Goal: Task Accomplishment & Management: Use online tool/utility

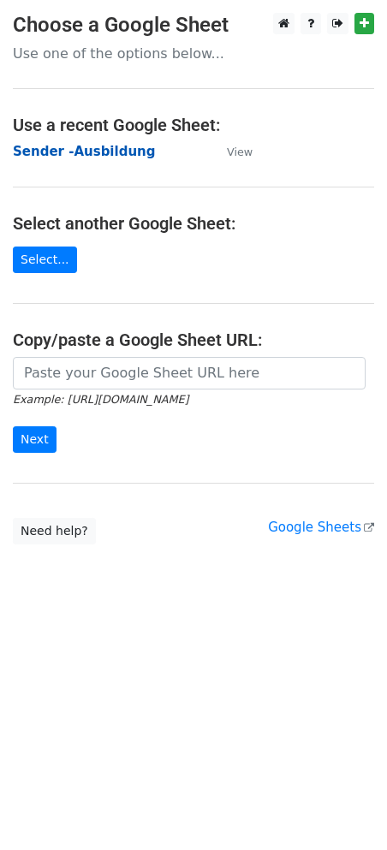
click at [80, 150] on strong "Sender -Ausbildung" at bounding box center [84, 151] width 142 height 15
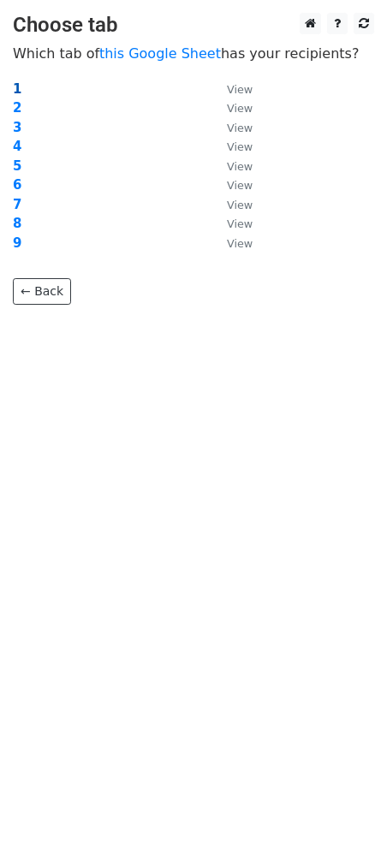
click at [16, 86] on strong "1" at bounding box center [17, 88] width 9 height 15
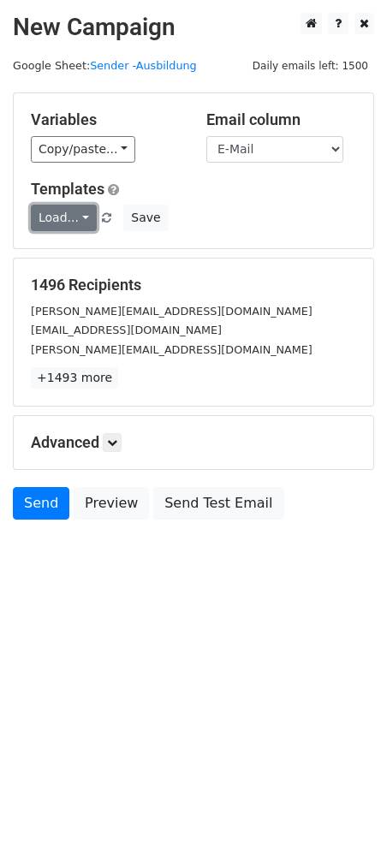
click at [75, 219] on link "Load..." at bounding box center [64, 217] width 66 height 27
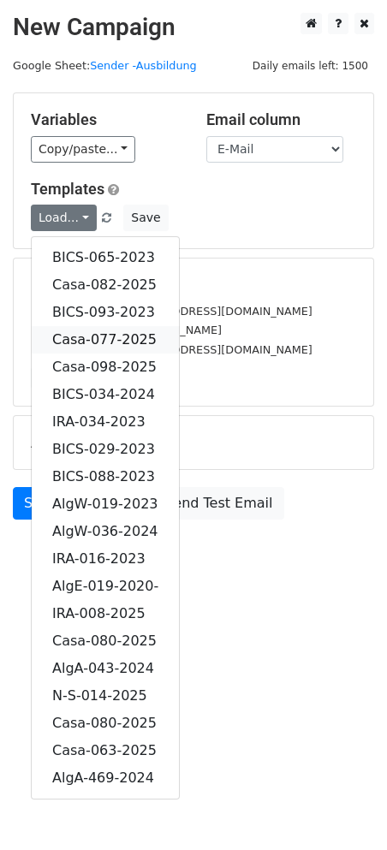
click at [111, 330] on link "Casa-077-2025" at bounding box center [105, 339] width 147 height 27
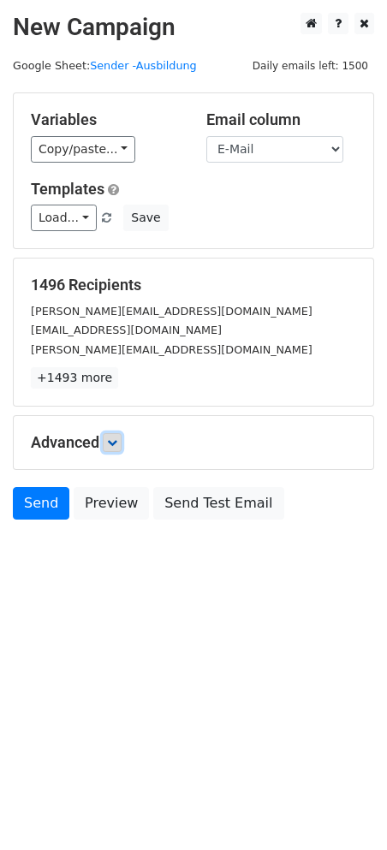
click at [121, 448] on link at bounding box center [112, 442] width 19 height 19
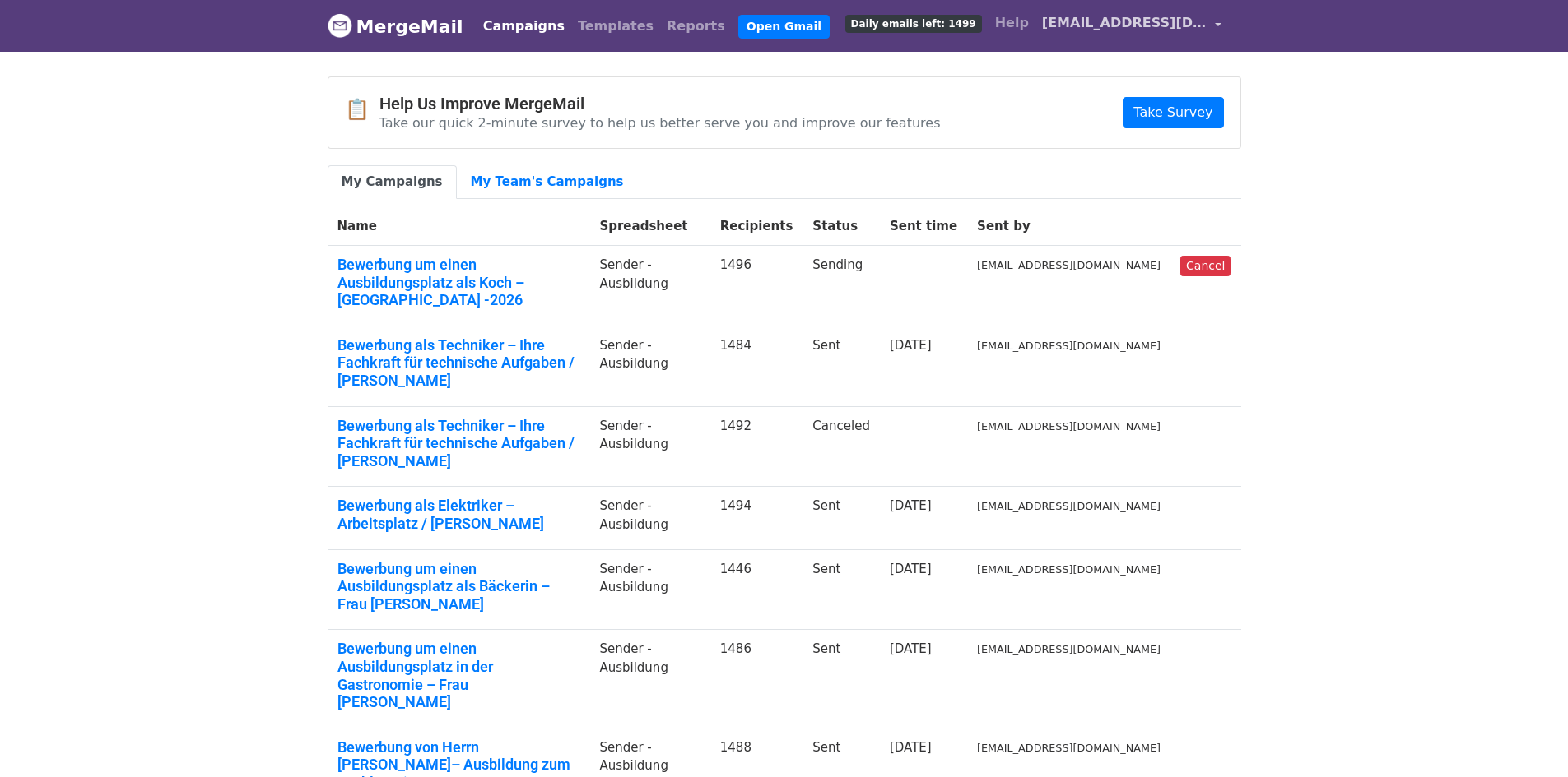
click at [1186, 31] on span "[EMAIL_ADDRESS][DOMAIN_NAME]" at bounding box center [1124, 23] width 164 height 20
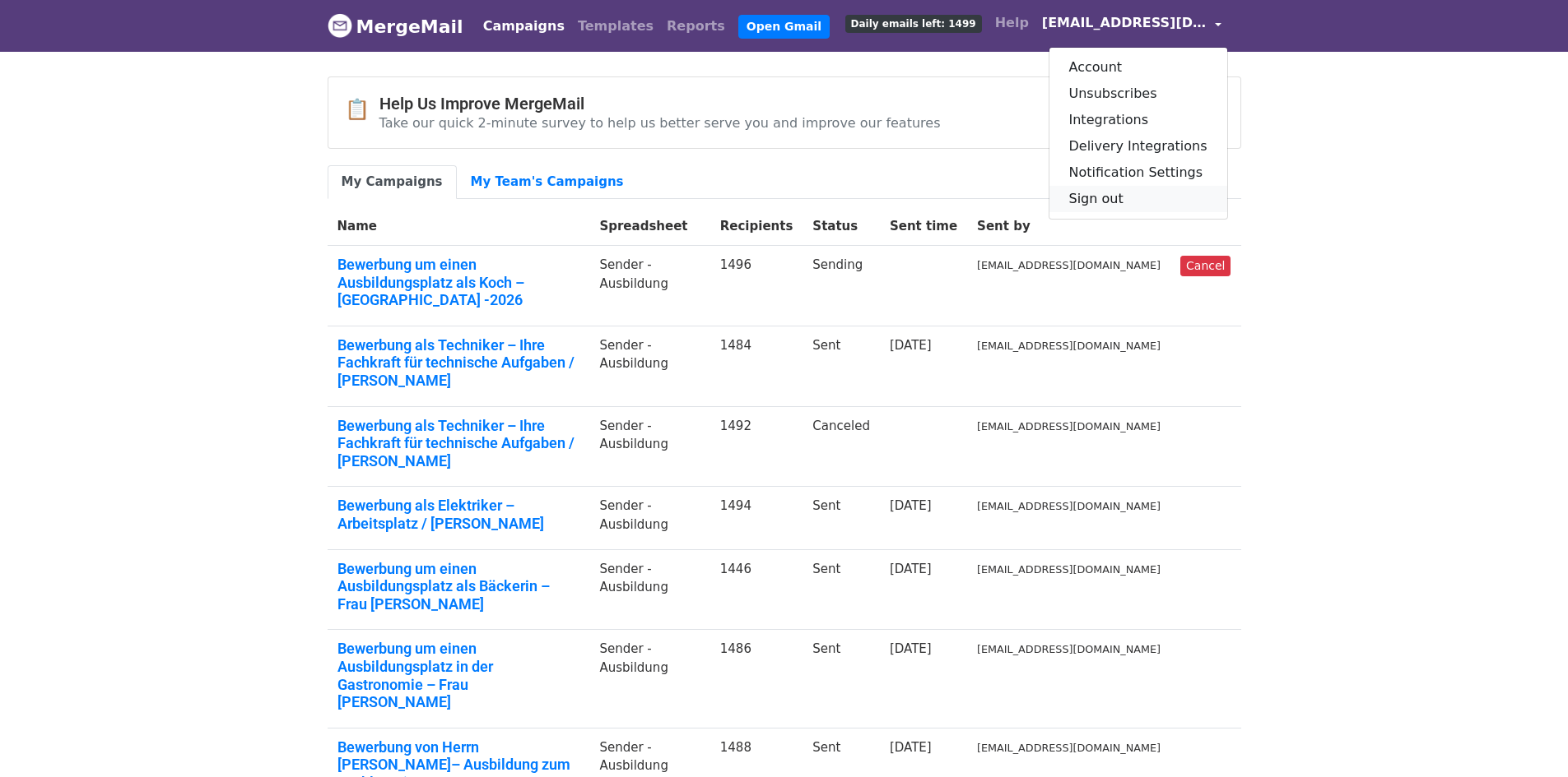
click at [1138, 204] on link "Sign out" at bounding box center [1138, 198] width 178 height 26
